Goal: Check status

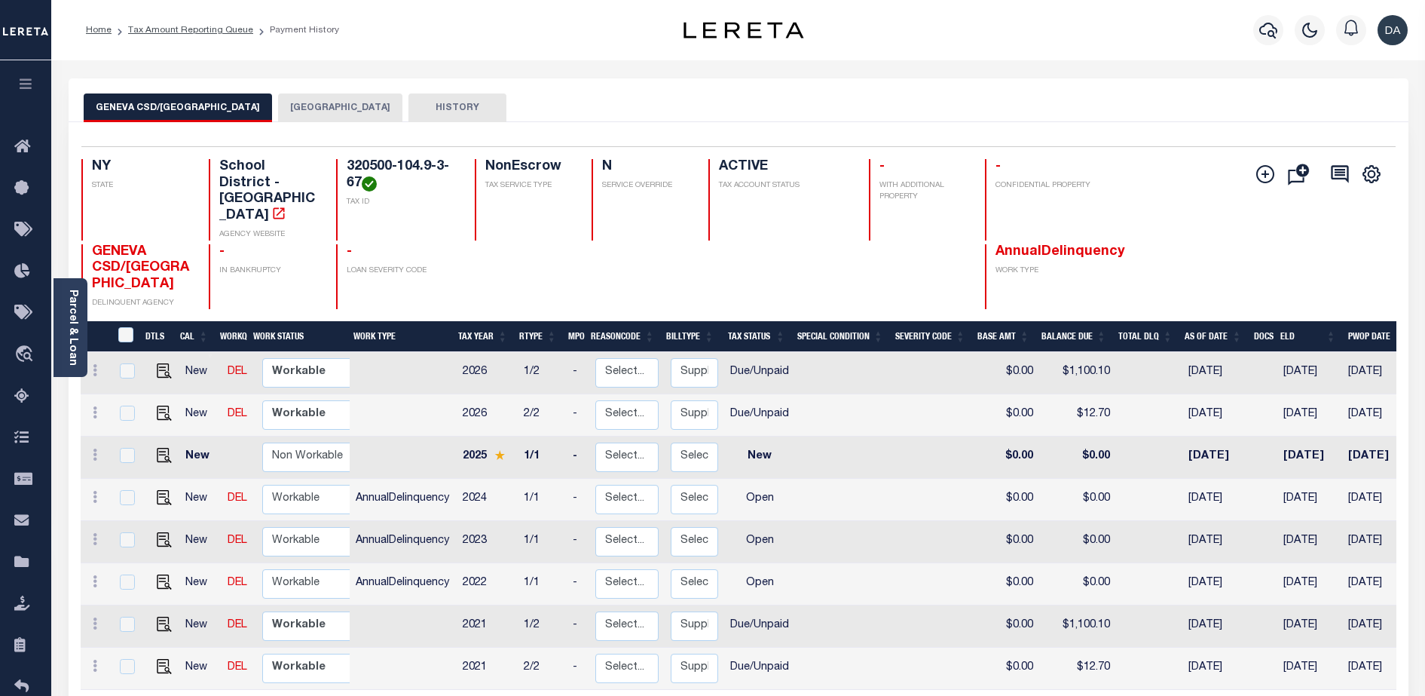
scroll to position [188, 0]
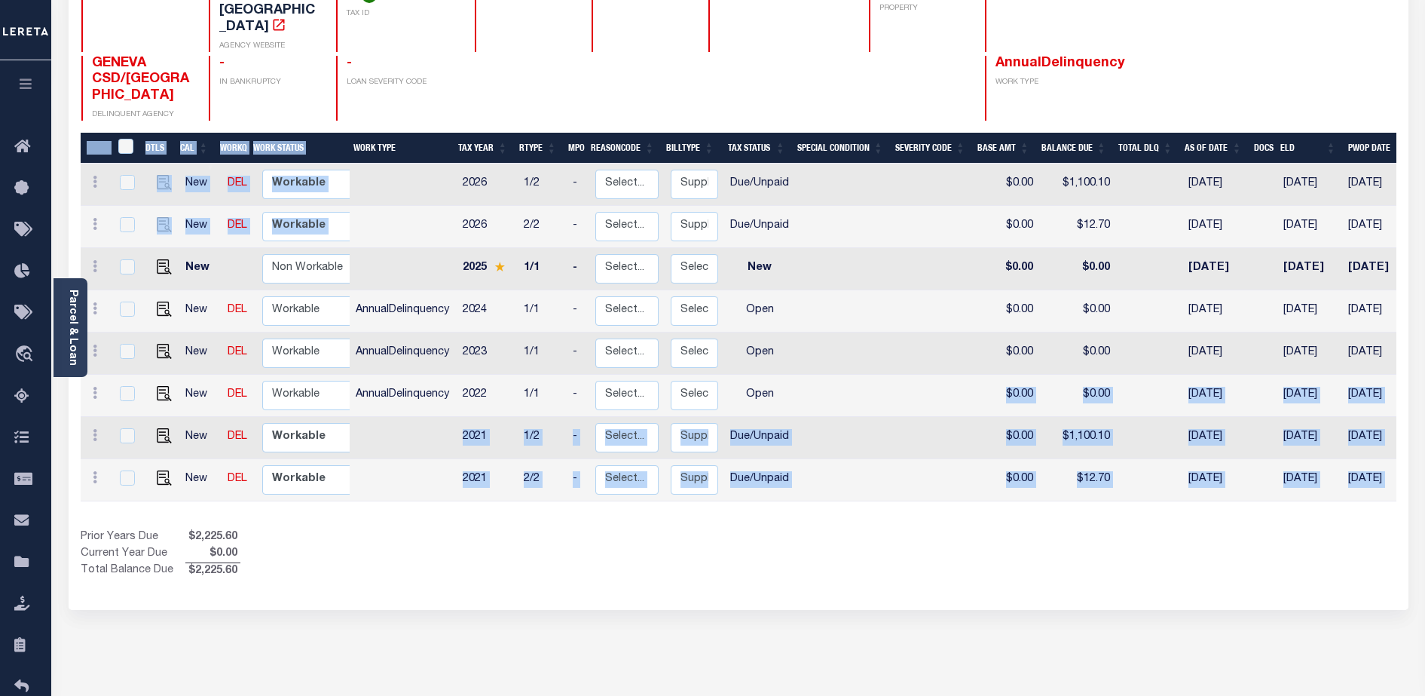
drag, startPoint x: 821, startPoint y: 361, endPoint x: 153, endPoint y: 225, distance: 682.1
click at [153, 225] on div "DTLS CAL WorkQ Work Status Work Type Tax Year RType MPO ReasonCode BillType Tax…" at bounding box center [739, 322] width 1316 height 378
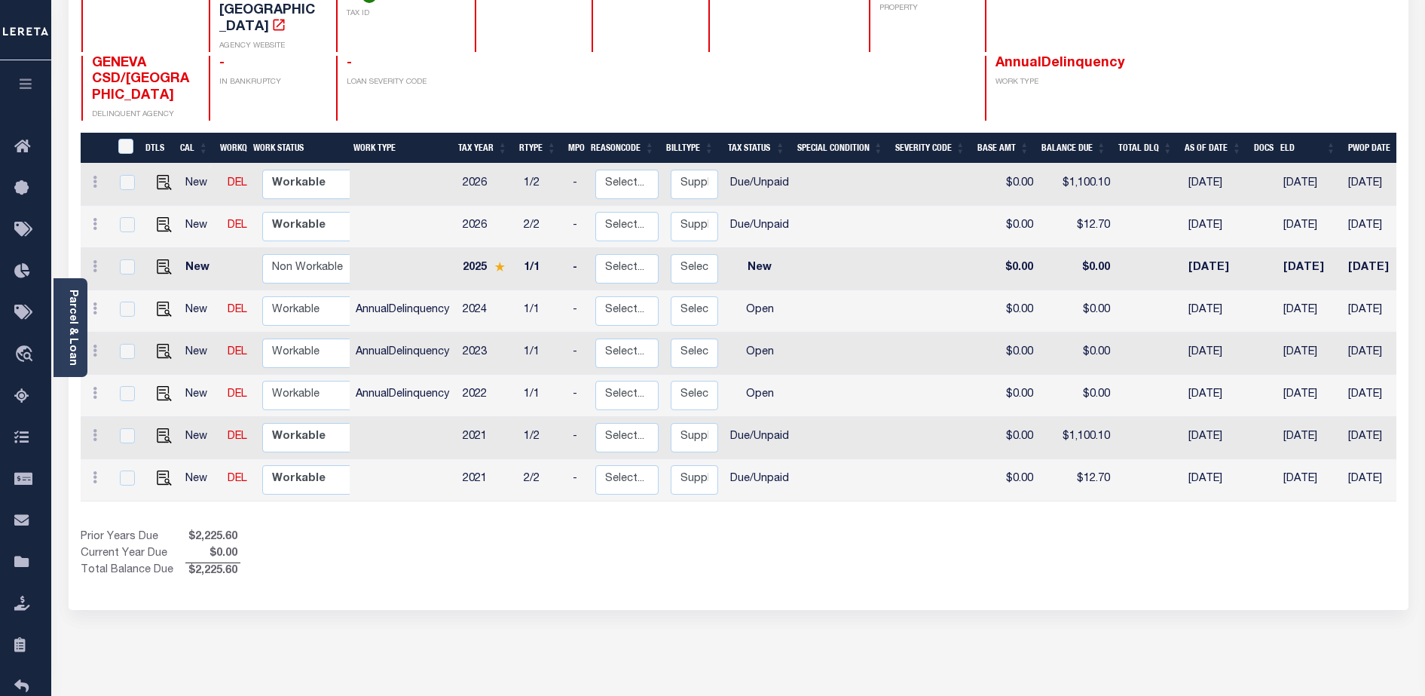
click at [481, 529] on div "Prior Years Due $2,225.60 Current Year Due $0.00 Total Balance Due $2,225.60" at bounding box center [410, 554] width 658 height 50
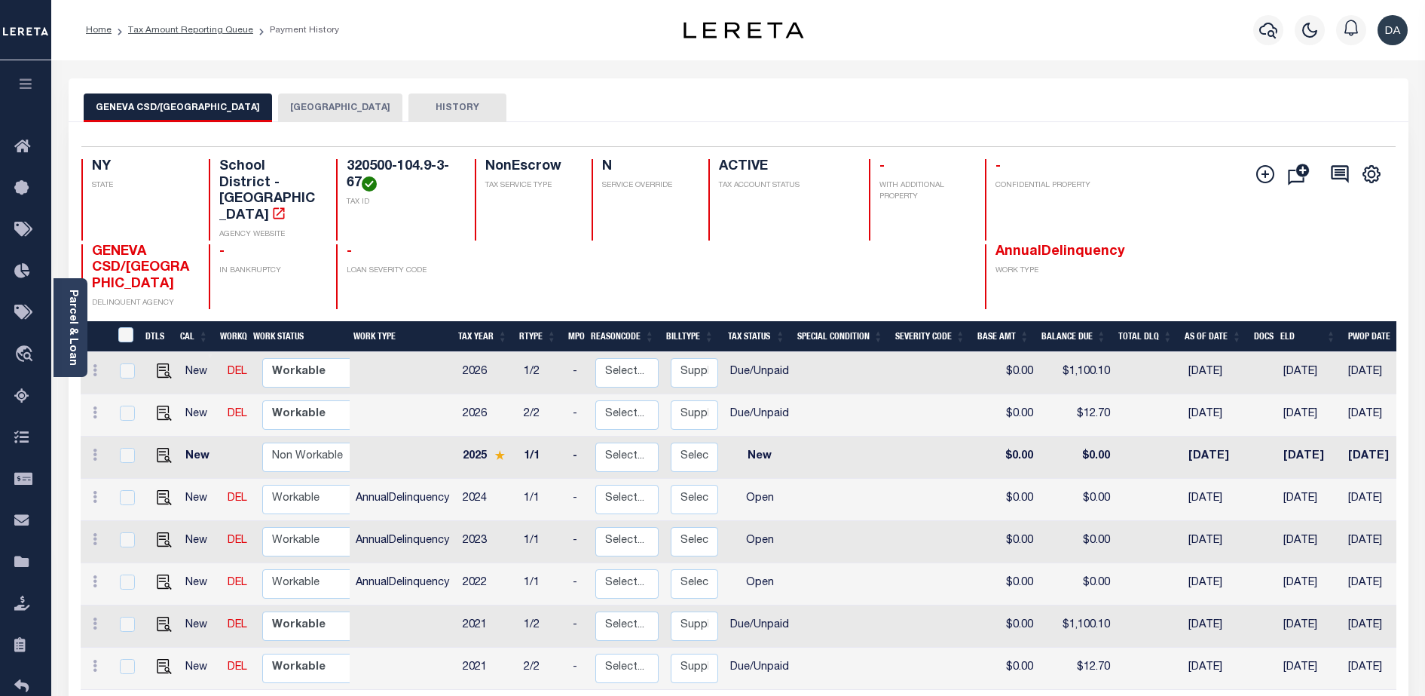
scroll to position [236, 0]
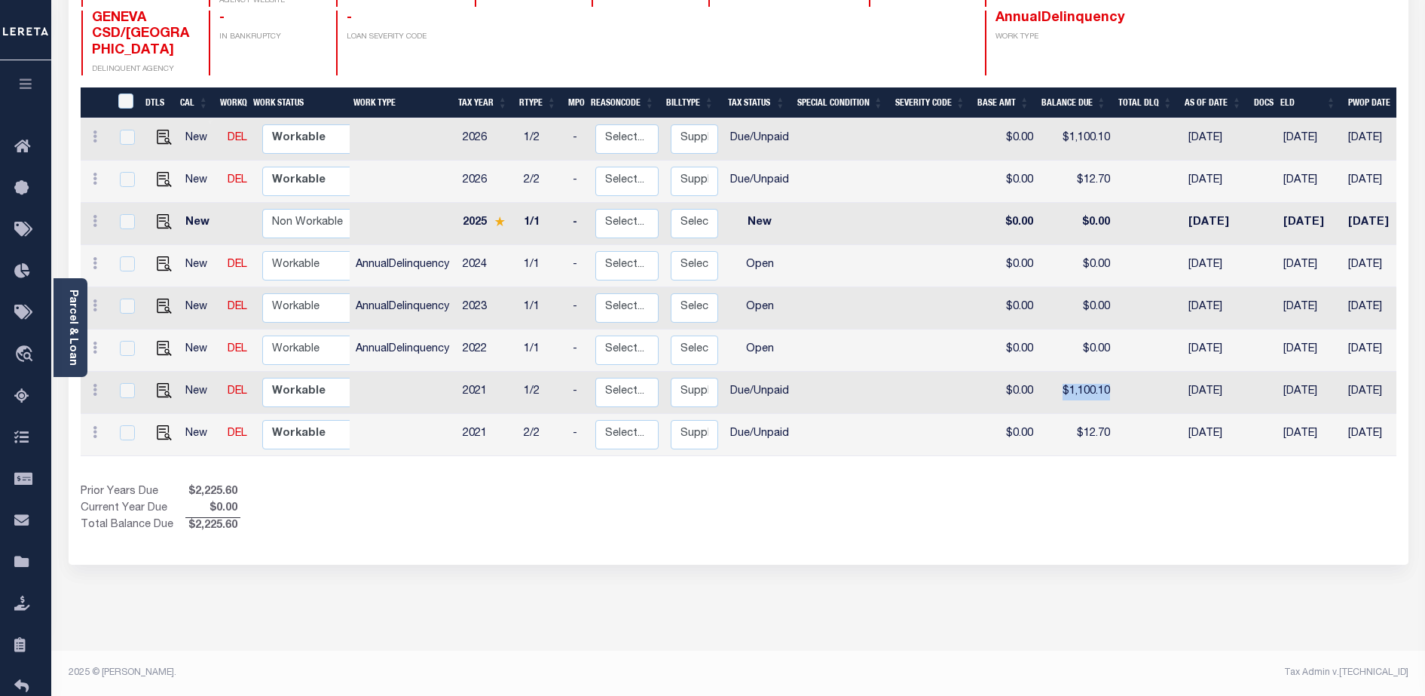
drag, startPoint x: 1054, startPoint y: 362, endPoint x: 1107, endPoint y: 359, distance: 53.6
click at [1107, 372] on td "$1,100.10" at bounding box center [1077, 393] width 77 height 42
checkbox input "true"
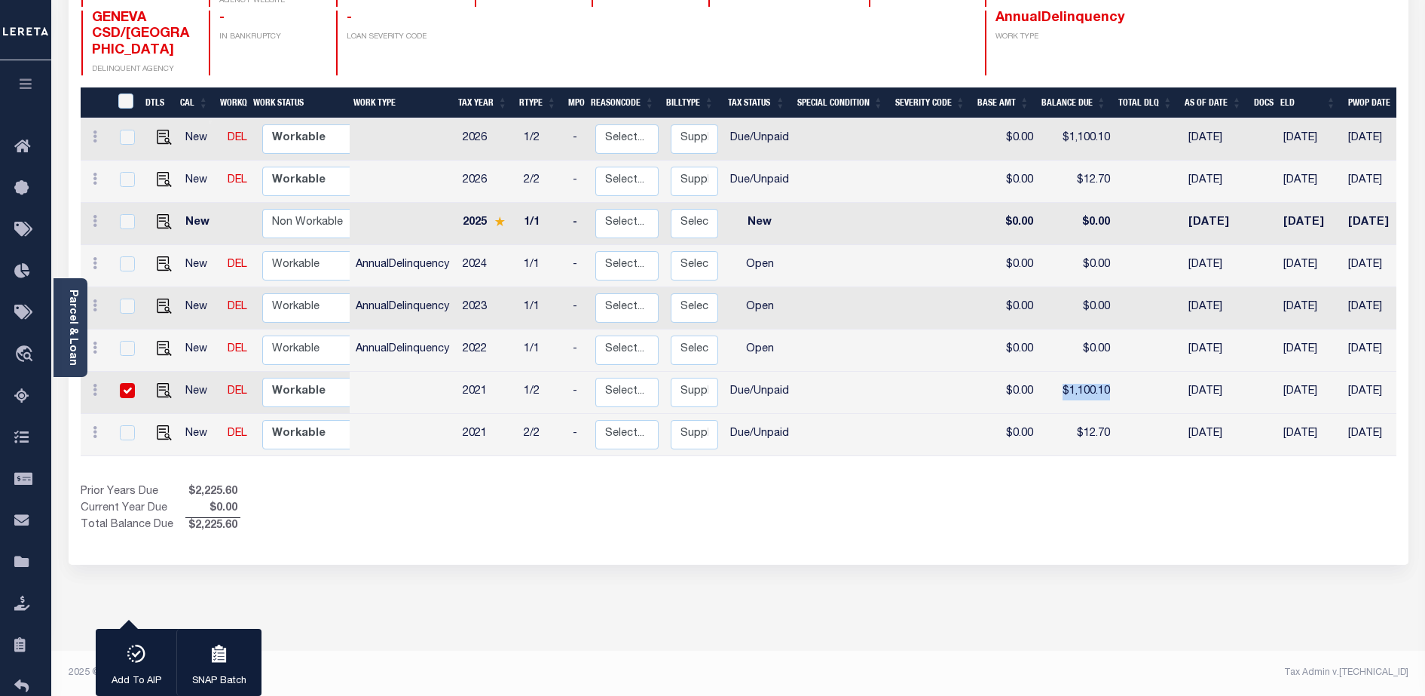
drag, startPoint x: 1107, startPoint y: 359, endPoint x: 1083, endPoint y: 362, distance: 24.2
click at [1083, 372] on td "$1,100.10" at bounding box center [1077, 393] width 77 height 42
checkbox input "false"
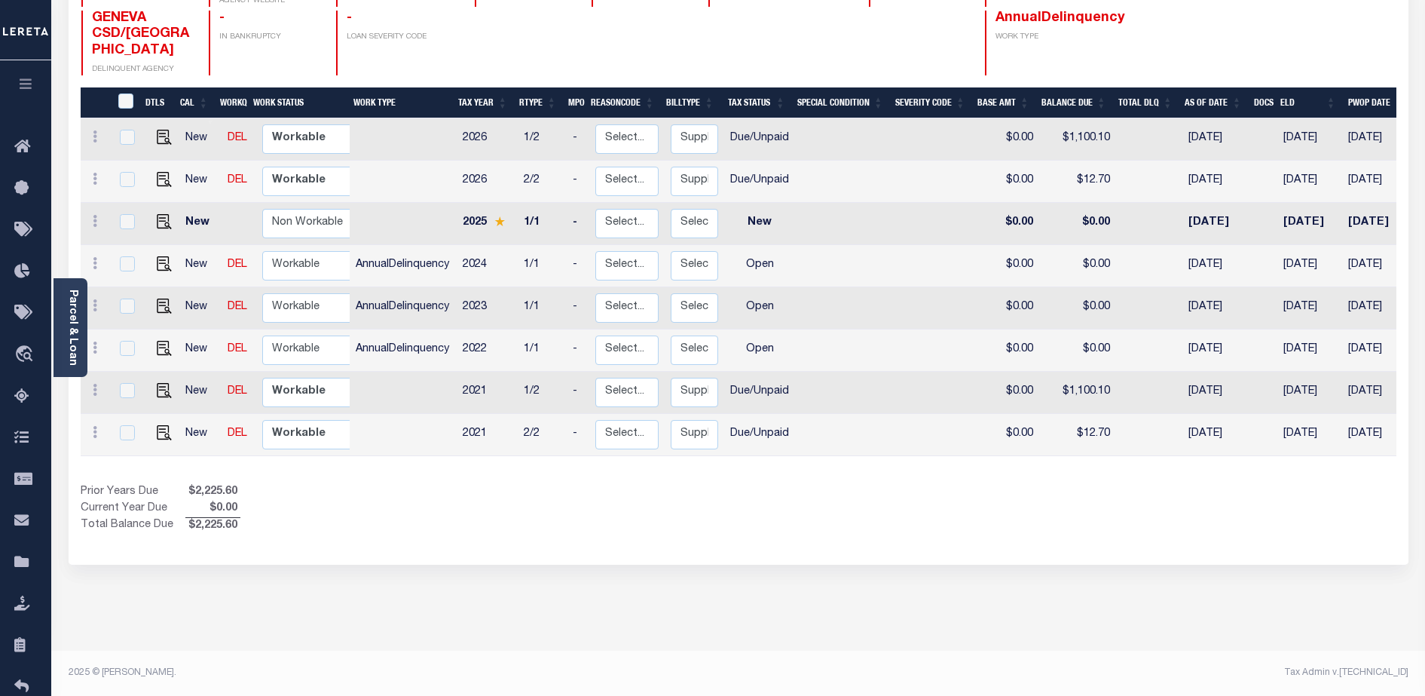
click at [941, 493] on div "Show Tax Lines before Bill Release Date Prior Years Due $2,225.60 Current Year …" at bounding box center [739, 509] width 1316 height 50
